Goal: Navigation & Orientation: Find specific page/section

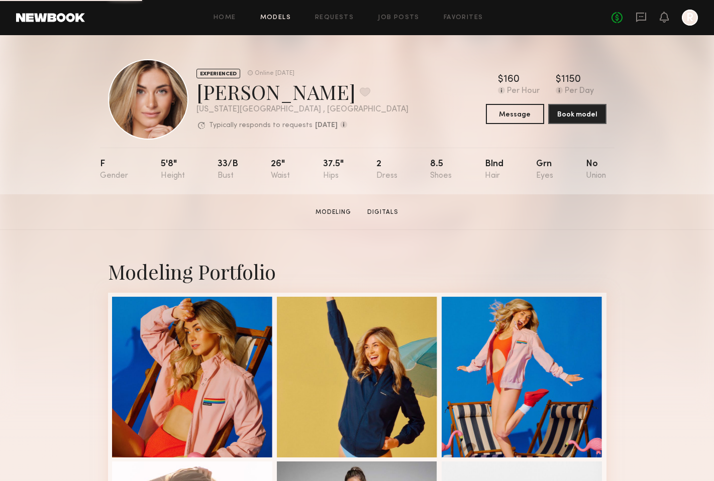
click at [265, 16] on link "Models" at bounding box center [275, 18] width 31 height 7
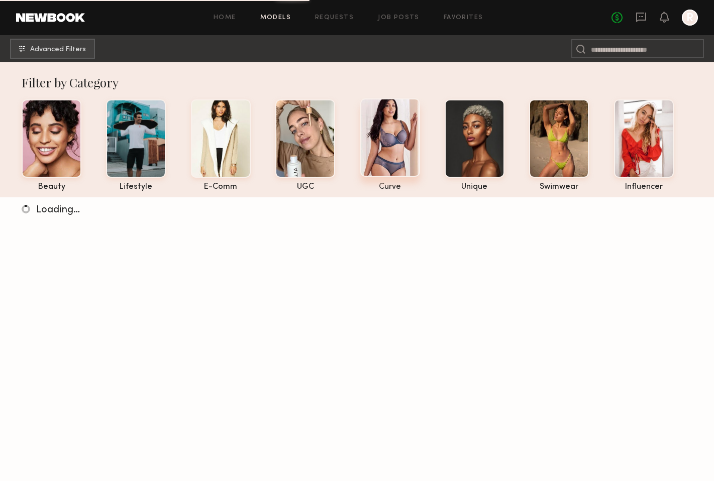
click at [393, 145] on div at bounding box center [390, 137] width 60 height 78
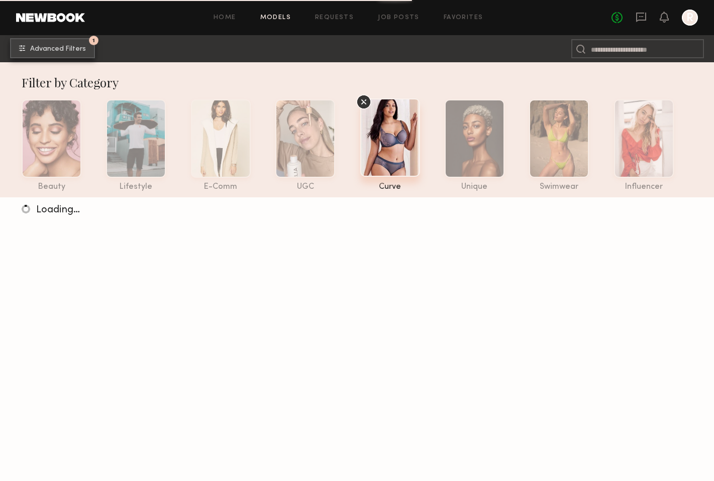
click at [74, 48] on span "Advanced Filters" at bounding box center [58, 49] width 56 height 7
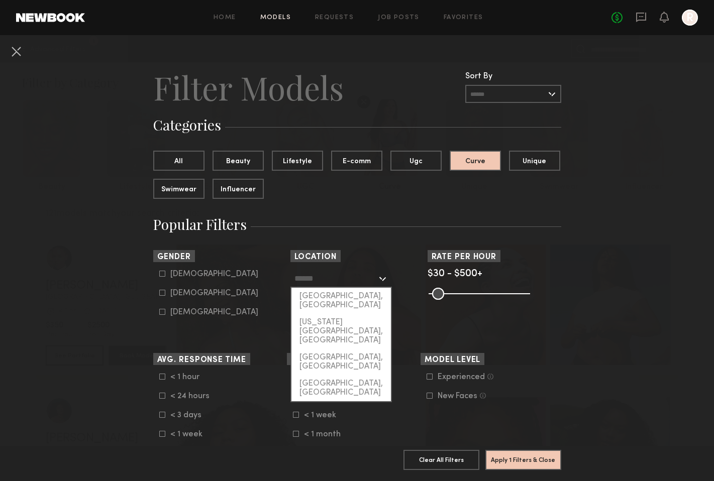
click at [343, 272] on input "text" at bounding box center [335, 278] width 82 height 17
click at [331, 294] on div "[GEOGRAPHIC_DATA], [GEOGRAPHIC_DATA]" at bounding box center [341, 301] width 100 height 26
type input "**********"
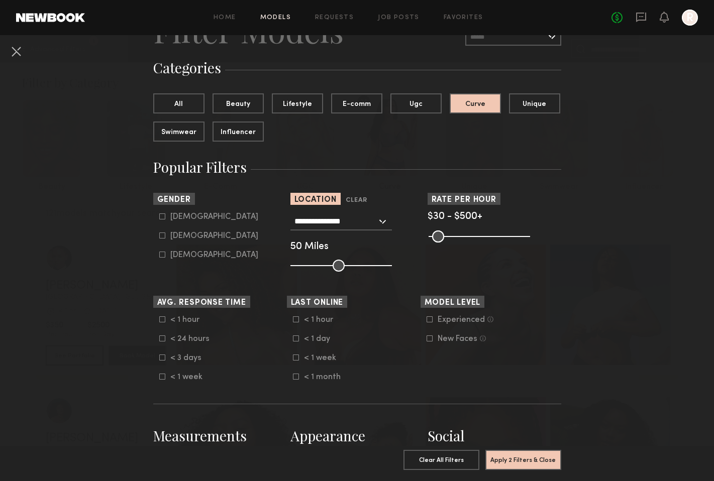
scroll to position [71, 0]
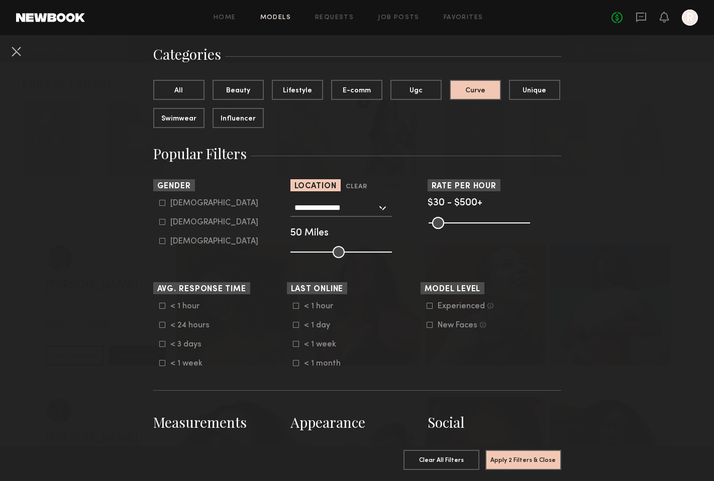
click at [295, 326] on icon at bounding box center [296, 325] width 6 height 6
click at [520, 465] on button "Apply 3 Filters & Close" at bounding box center [523, 460] width 76 height 20
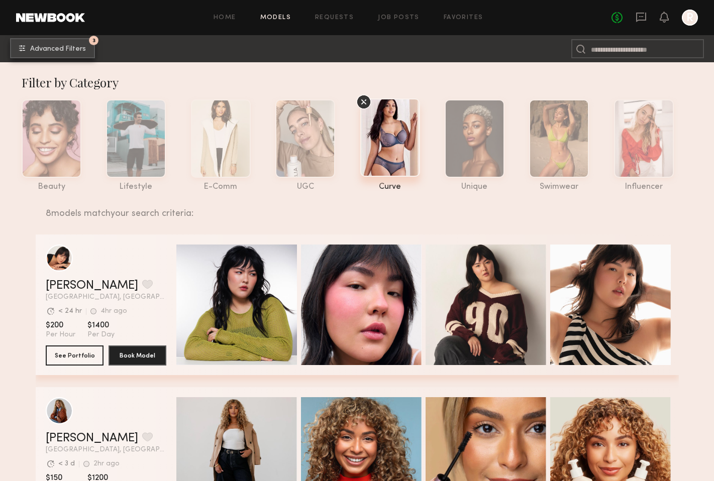
click at [77, 49] on span "Advanced Filters" at bounding box center [58, 49] width 56 height 7
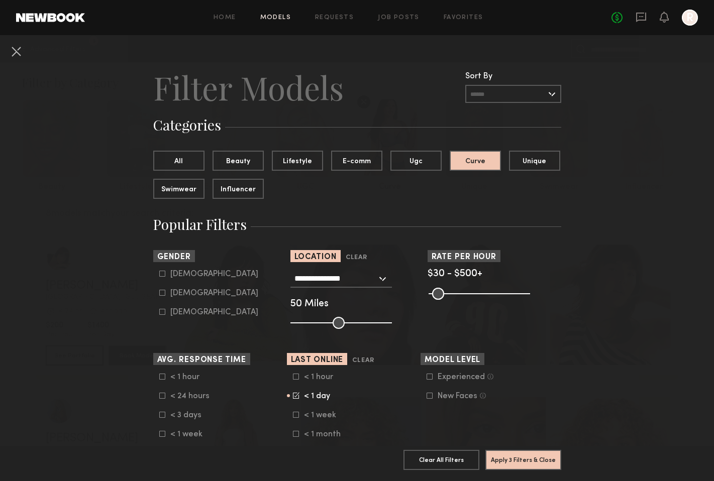
click at [293, 400] on common-framework-checkbox "< 1 day" at bounding box center [357, 396] width 128 height 9
click at [295, 395] on icon at bounding box center [296, 395] width 7 height 7
click at [536, 457] on button "Apply 2 Filters & Close" at bounding box center [523, 460] width 76 height 20
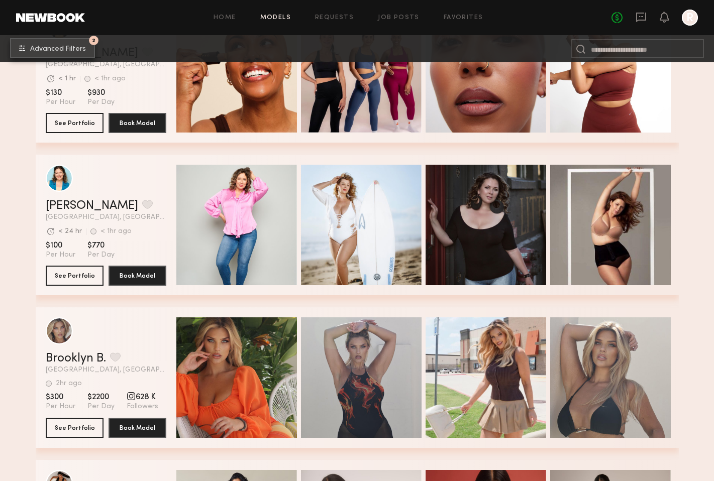
scroll to position [2072, 0]
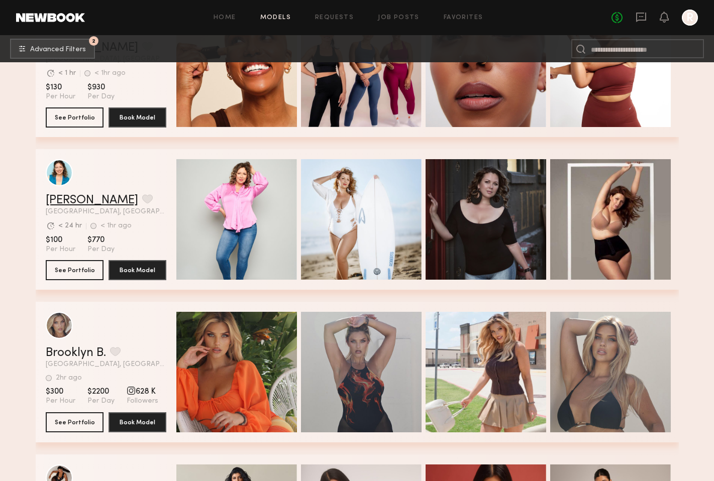
click at [81, 201] on link "[PERSON_NAME]" at bounding box center [92, 200] width 92 height 12
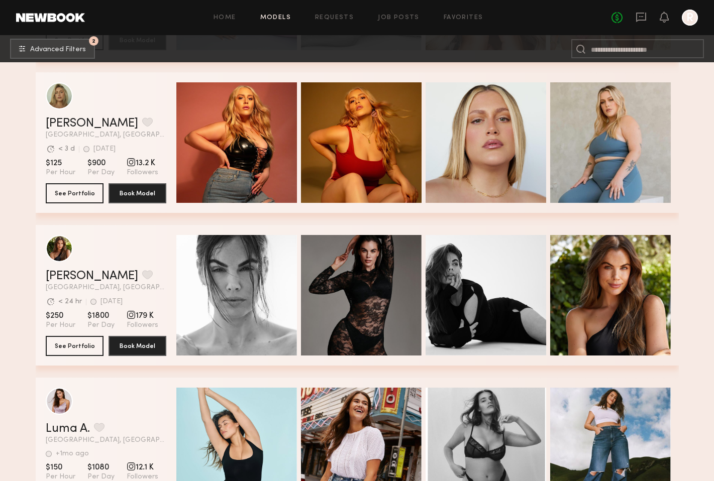
scroll to position [2750, 0]
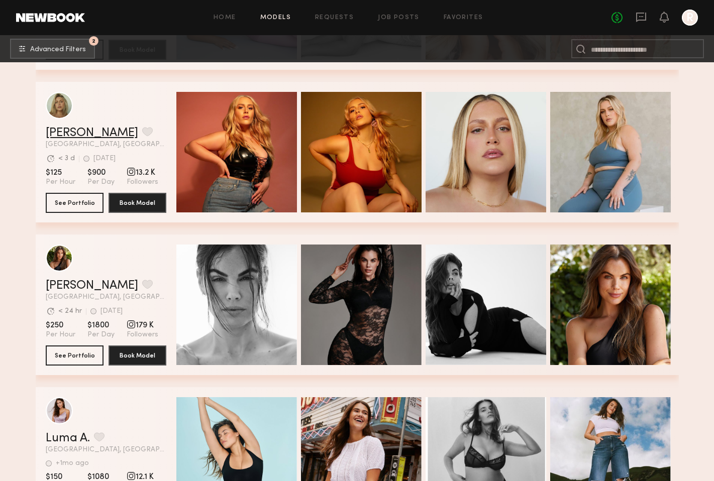
click at [89, 132] on link "[PERSON_NAME]" at bounding box center [92, 133] width 92 height 12
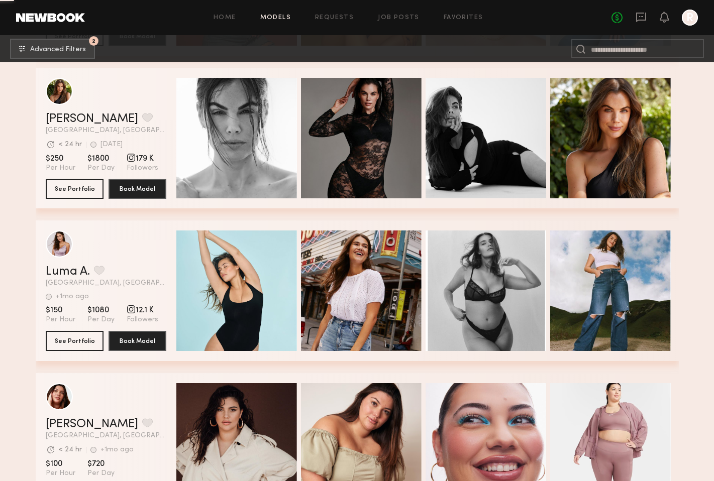
scroll to position [2952, 0]
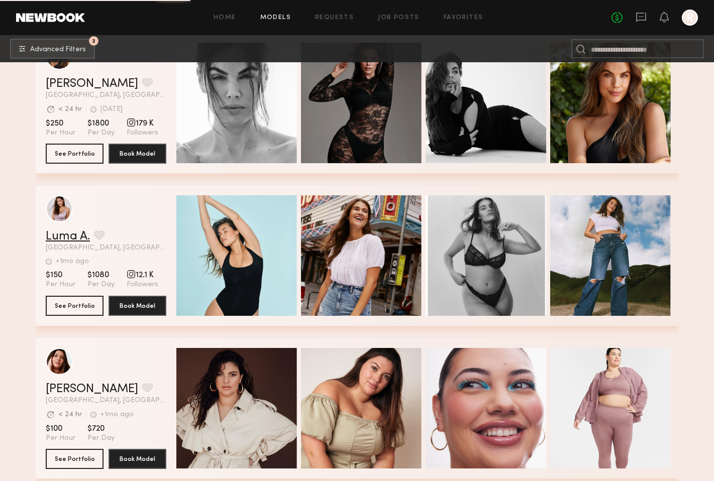
click at [70, 234] on link "Luma A." at bounding box center [68, 237] width 44 height 12
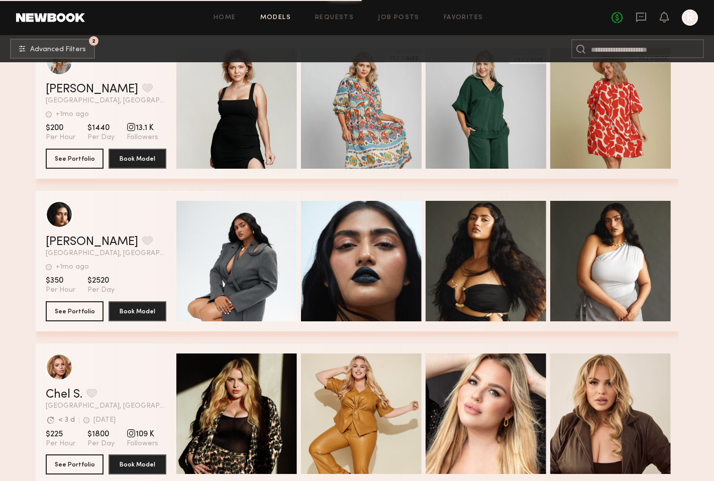
scroll to position [3445, 0]
